Goal: Task Accomplishment & Management: Manage account settings

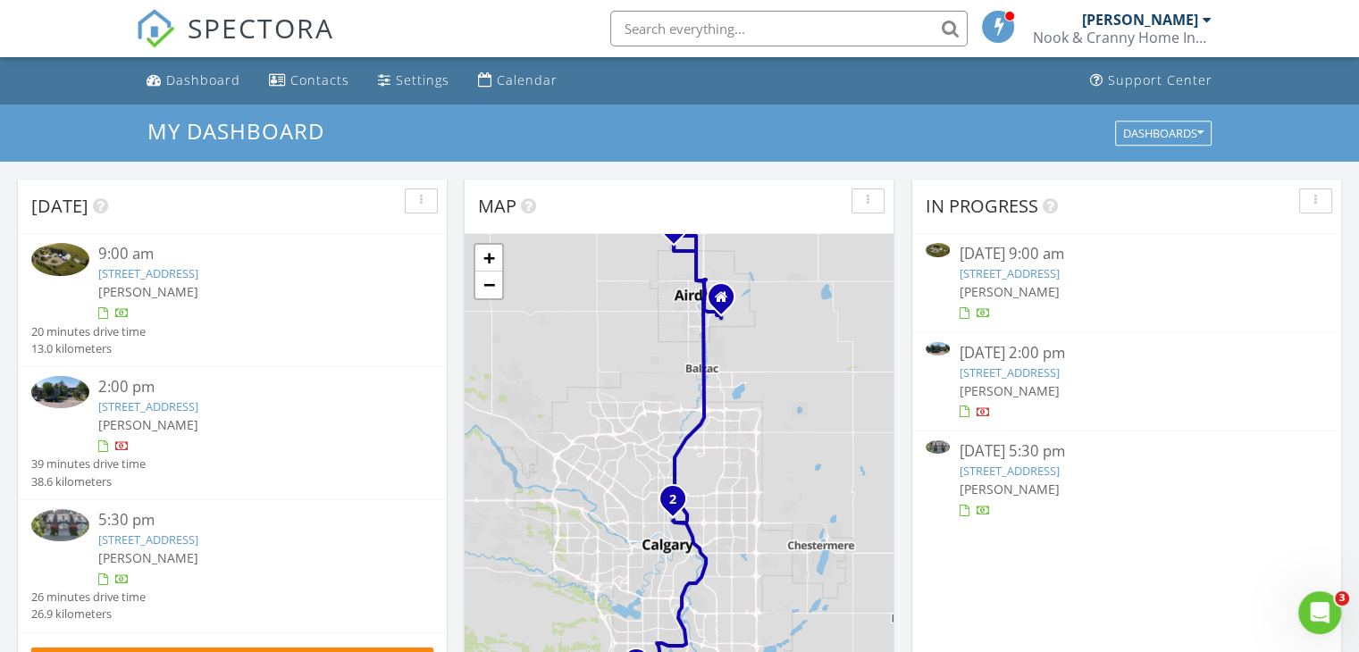
click at [151, 405] on link "1941 Mountview Crescent NE, Calgary, AB T2E 5N4" at bounding box center [148, 407] width 100 height 16
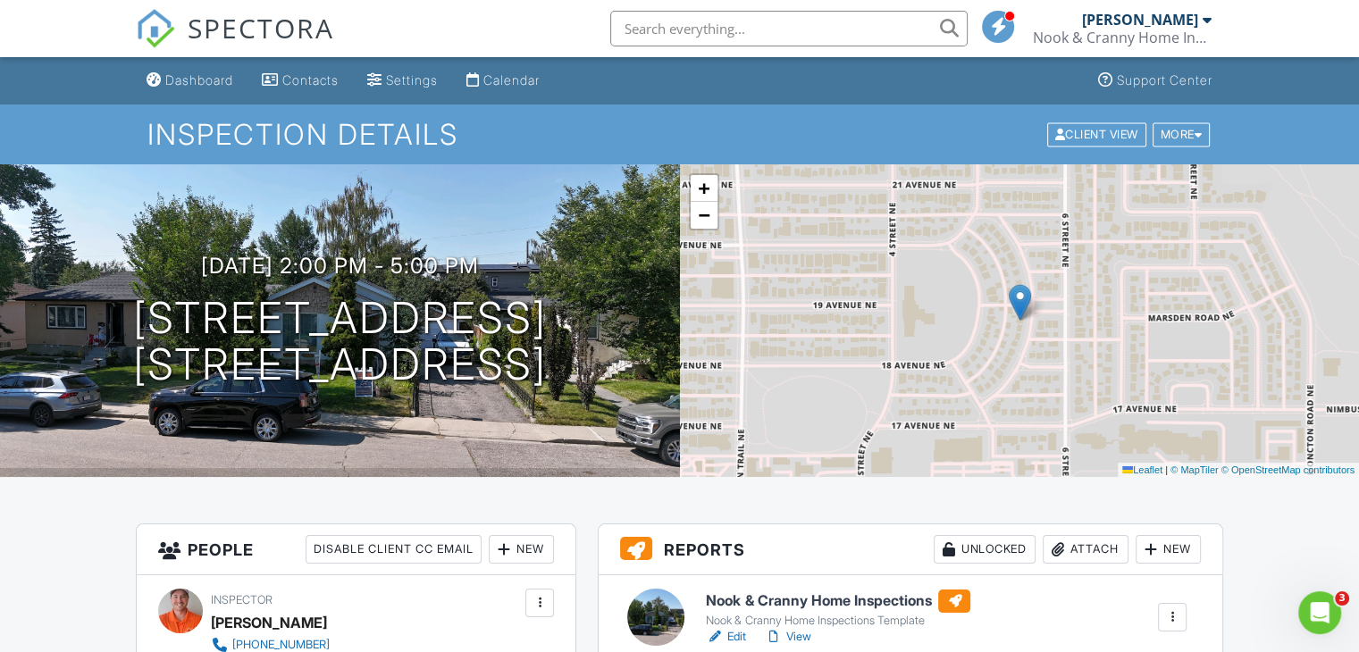
scroll to position [208, 0]
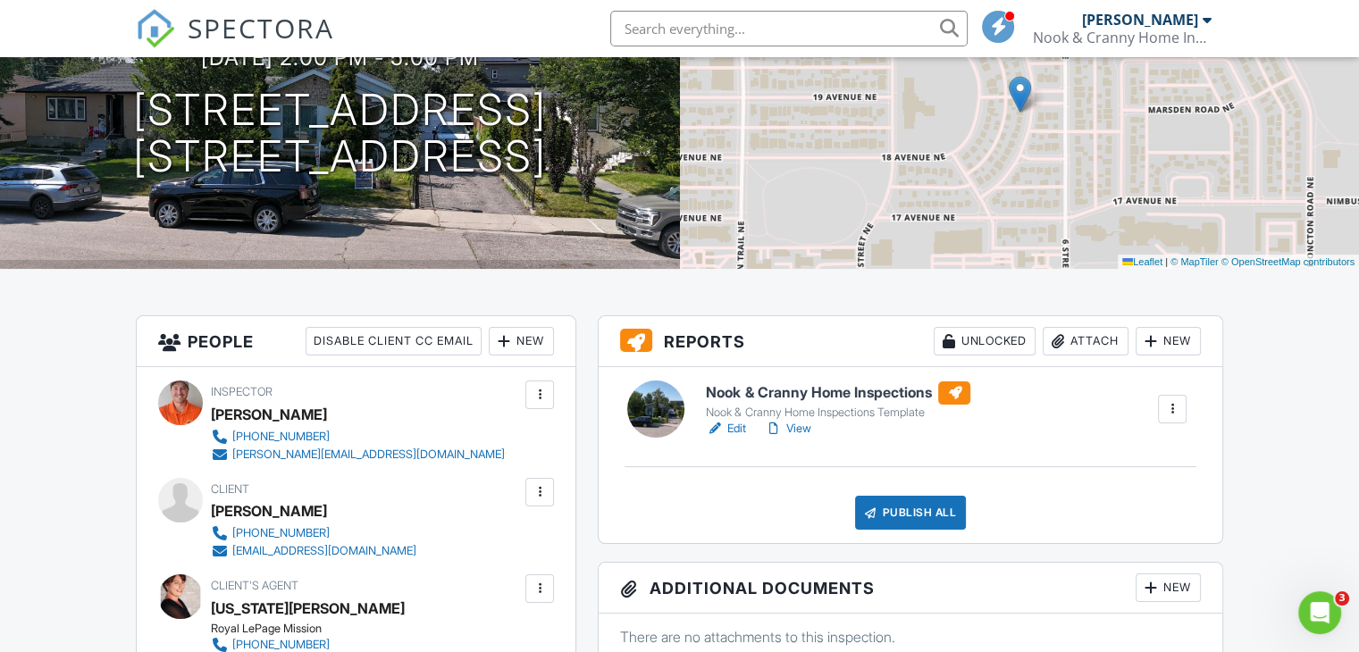
click at [735, 433] on link "Edit" at bounding box center [726, 429] width 40 height 18
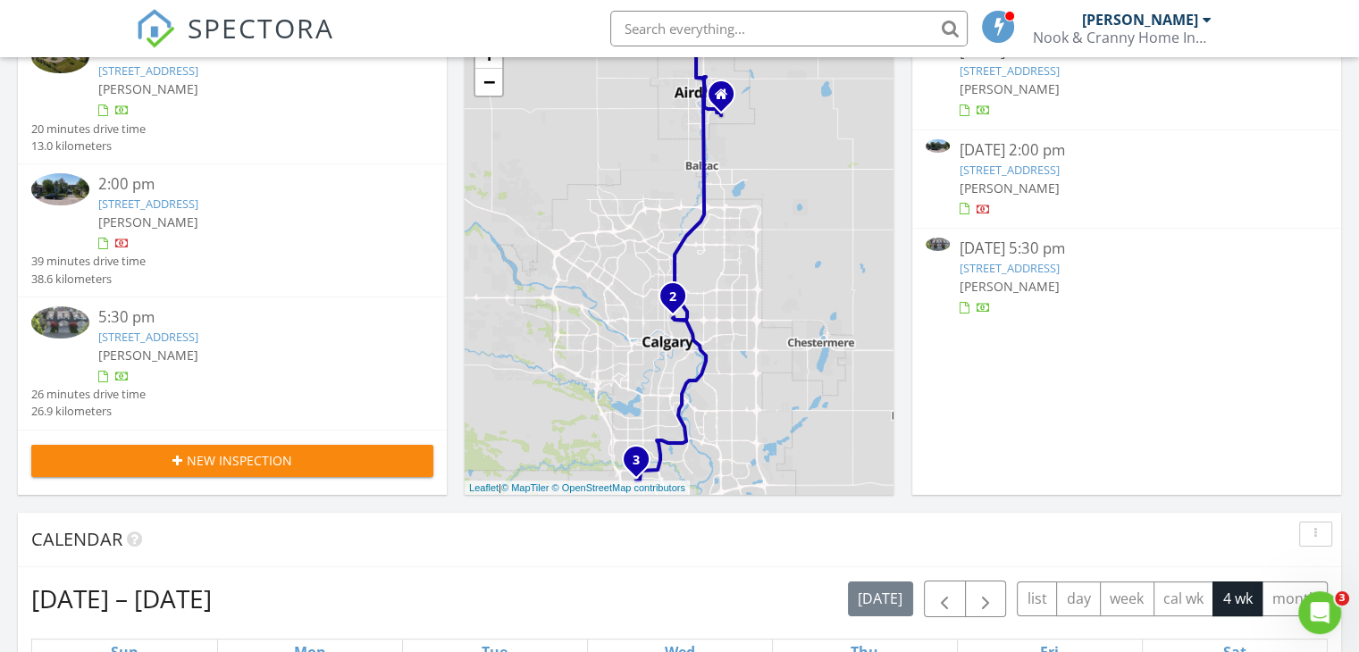
scroll to position [208, 0]
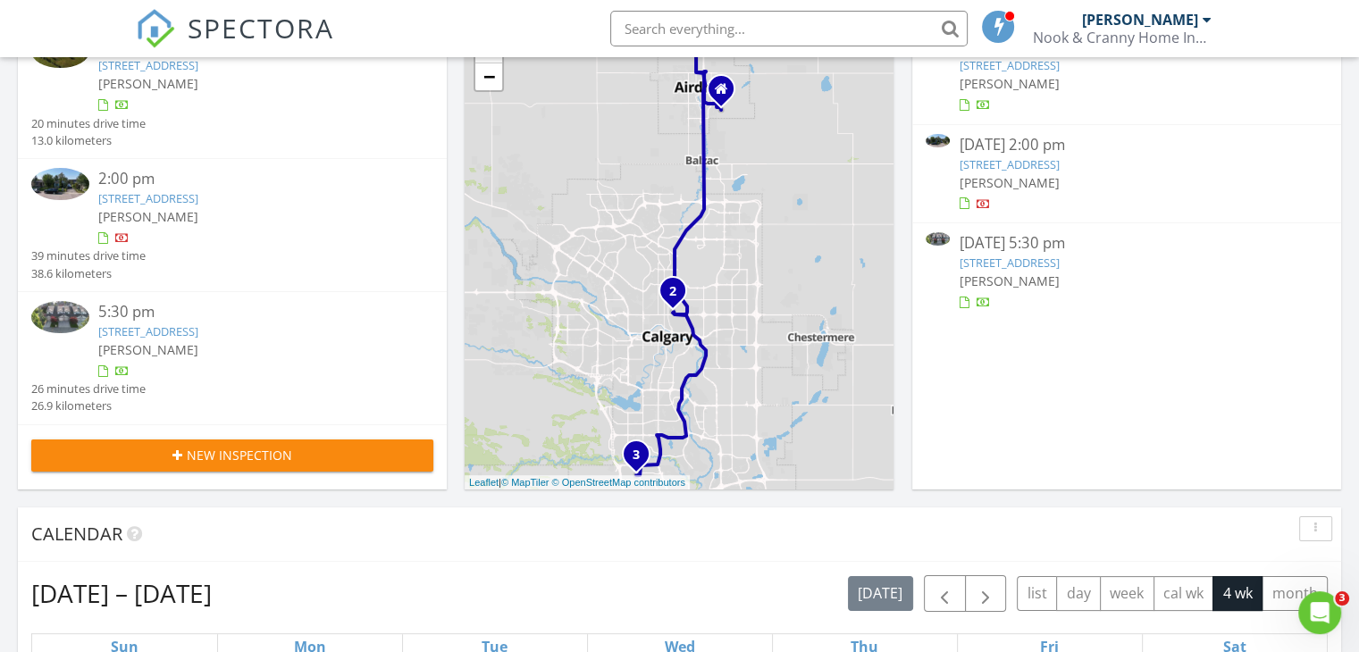
click at [198, 332] on link "114 Everstone Pl SW, Calgary, AB T2Y 4H9" at bounding box center [148, 332] width 100 height 16
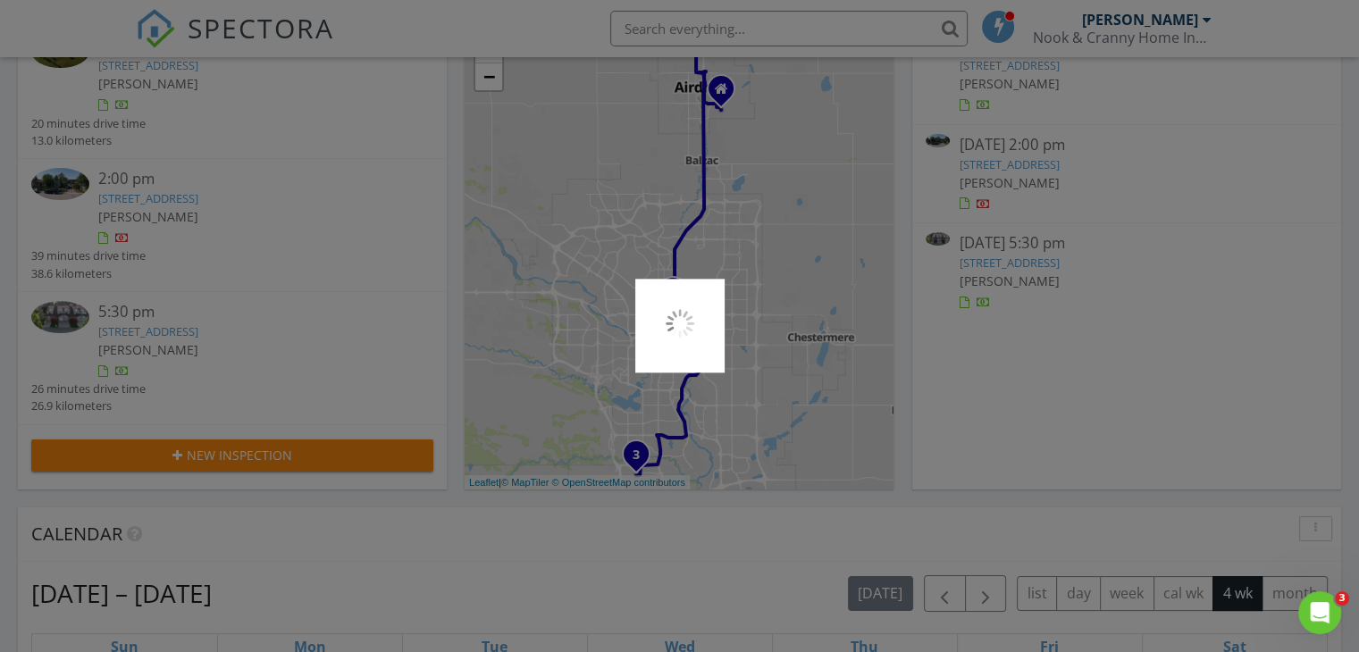
drag, startPoint x: 888, startPoint y: 337, endPoint x: 781, endPoint y: 300, distance: 113.3
click at [783, 324] on div at bounding box center [679, 326] width 1359 height 652
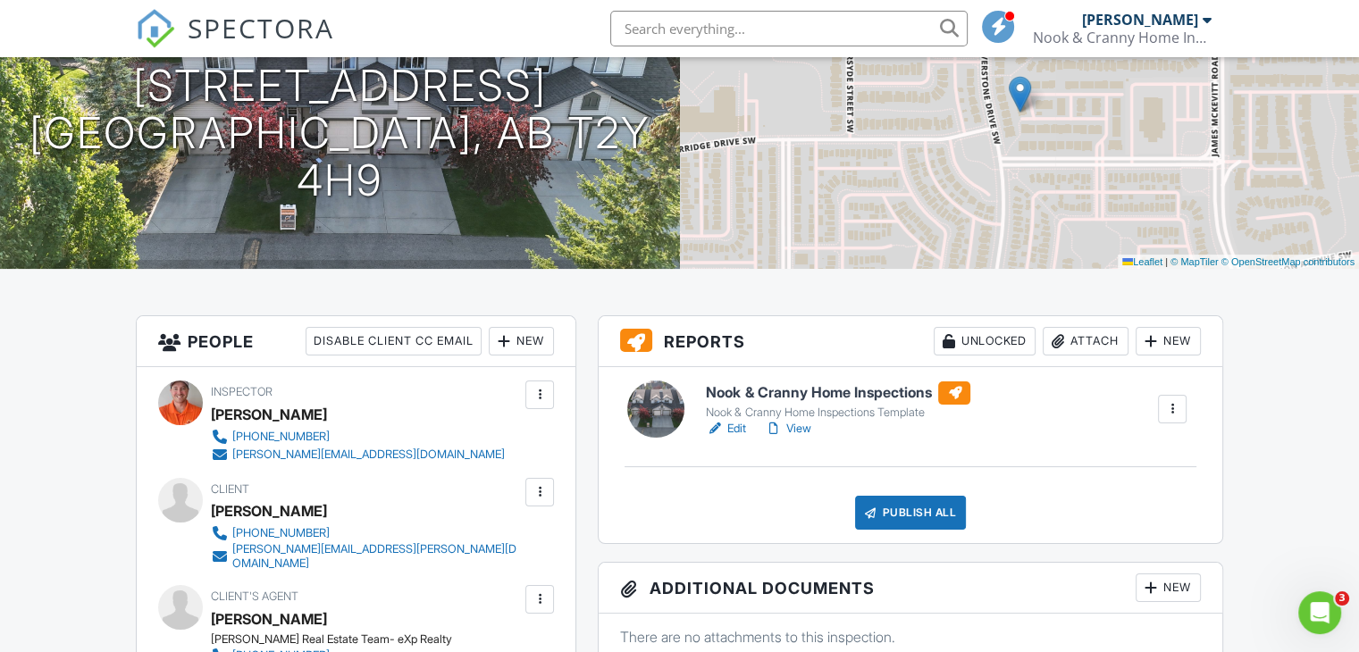
scroll to position [416, 0]
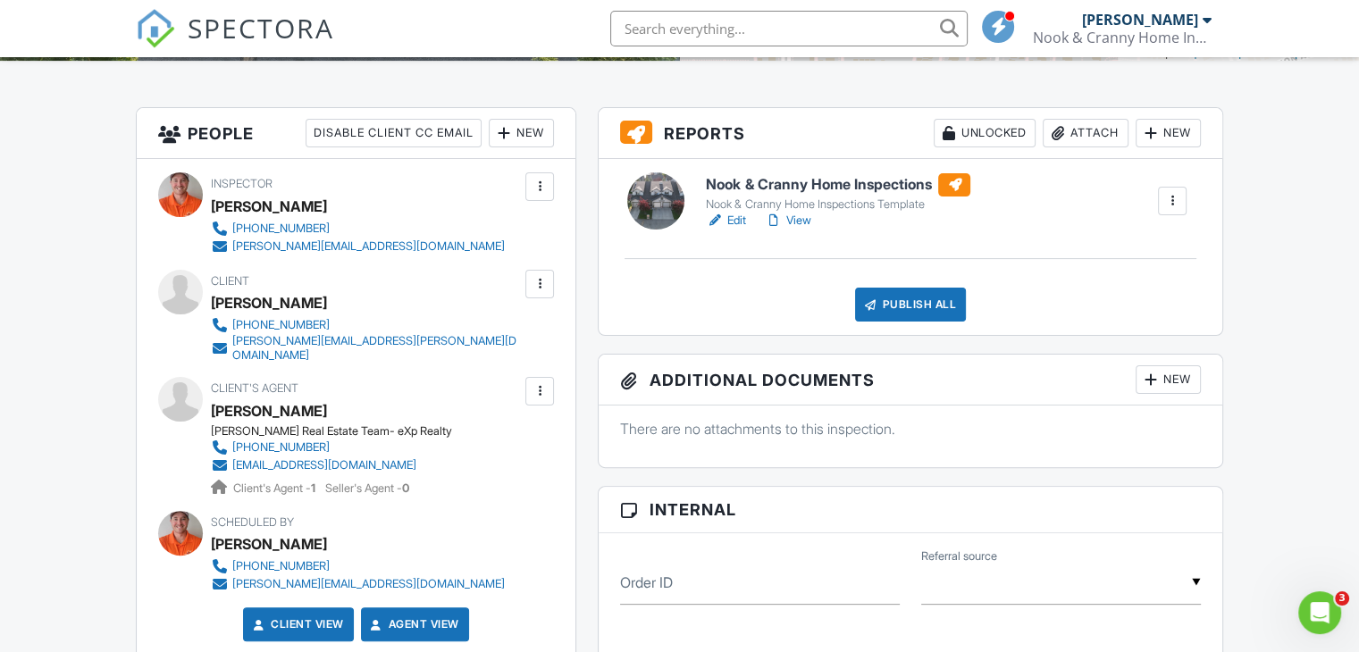
click at [732, 222] on link "Edit" at bounding box center [726, 221] width 40 height 18
